Goal: Entertainment & Leisure: Consume media (video, audio)

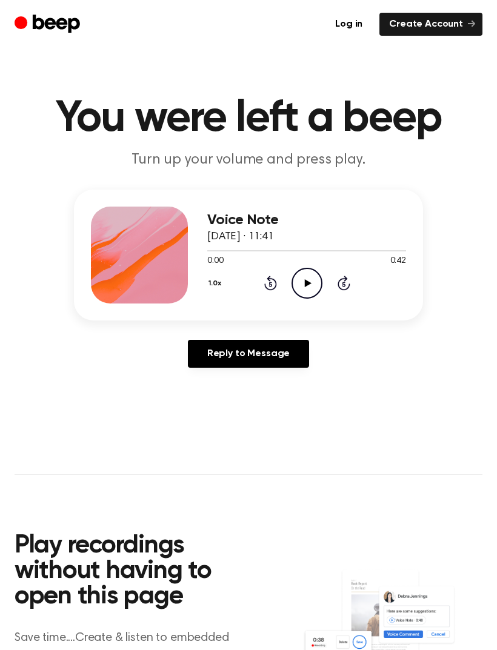
click at [333, 284] on div "1.0x Rewind 5 seconds Play Audio Skip 5 seconds" at bounding box center [306, 283] width 199 height 31
click at [310, 279] on icon "Play Audio" at bounding box center [306, 283] width 31 height 31
click at [313, 271] on icon "Pause Audio" at bounding box center [306, 283] width 31 height 31
